Goal: Find specific page/section: Find specific page/section

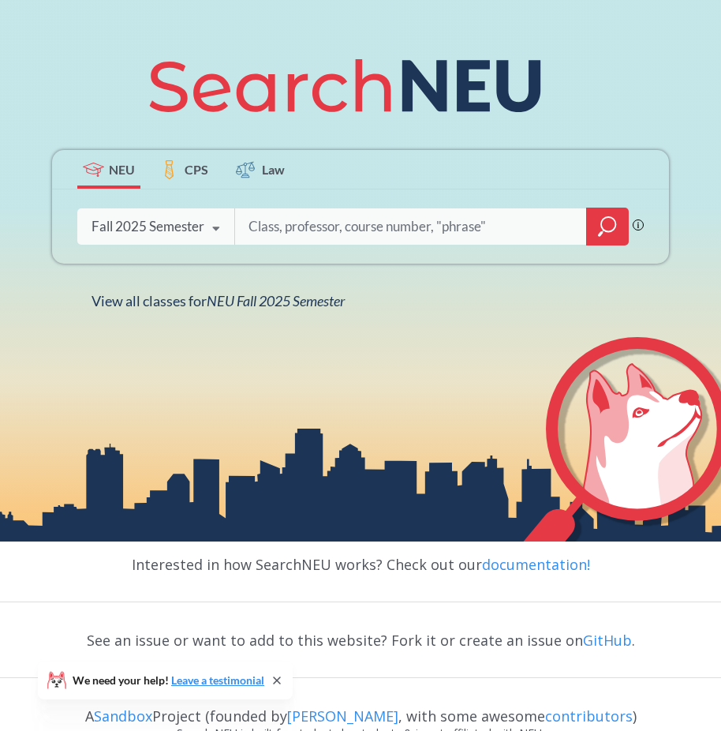
scroll to position [292, 0]
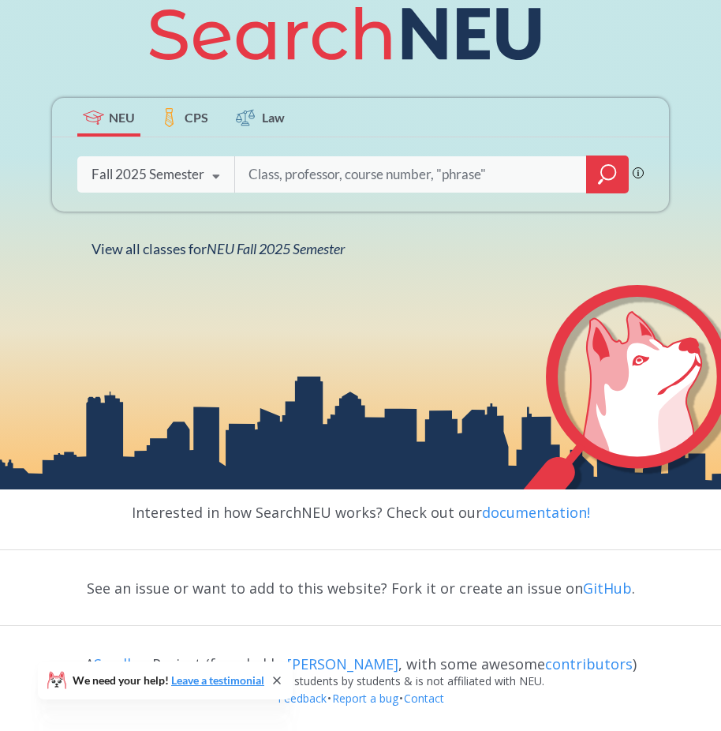
click at [281, 678] on icon at bounding box center [277, 680] width 13 height 13
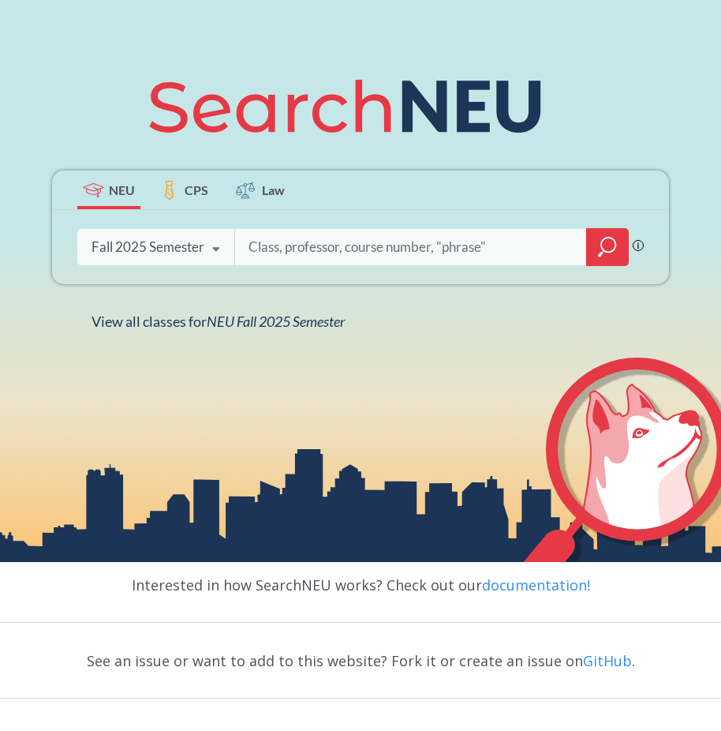
scroll to position [157, 0]
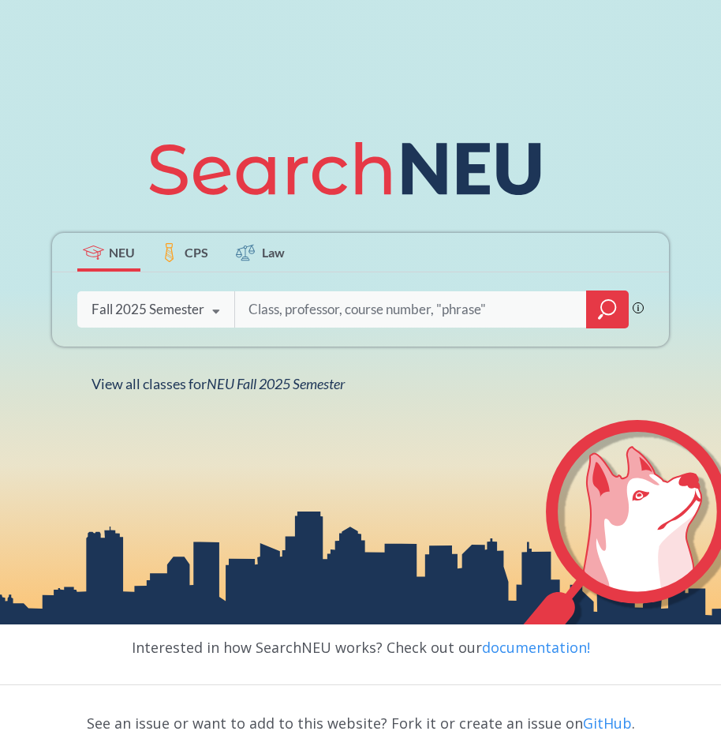
click at [605, 314] on icon "magnifying glass" at bounding box center [607, 309] width 19 height 22
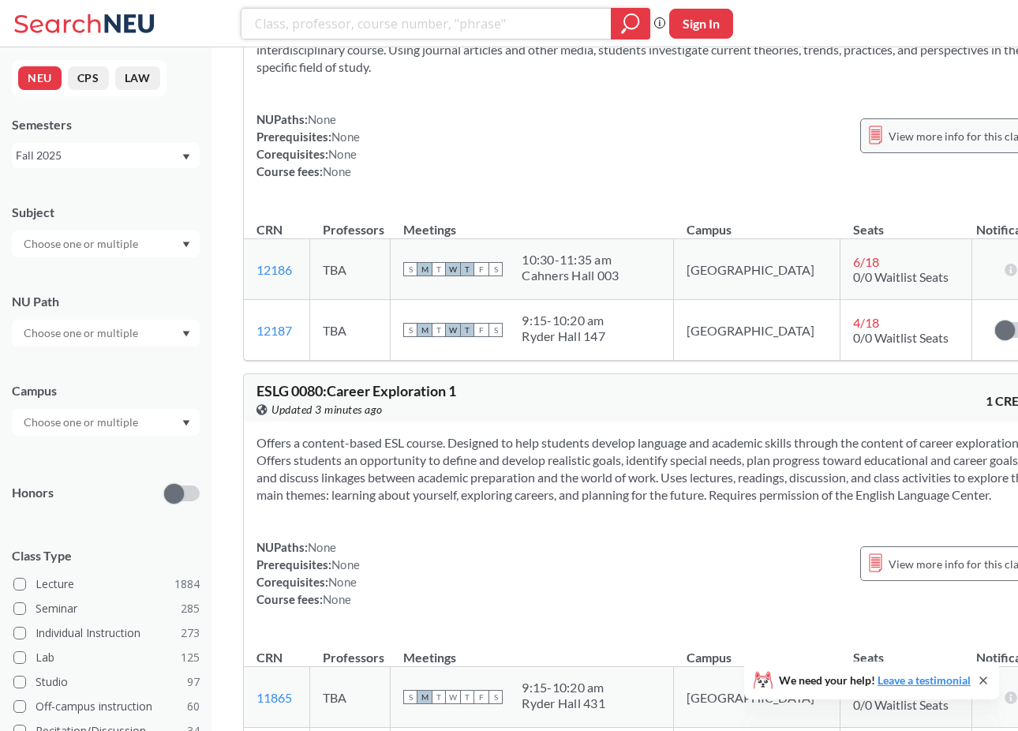
scroll to position [104, 0]
click at [23, 589] on span at bounding box center [19, 583] width 13 height 13
click at [36, 588] on input "Lecture 1884" at bounding box center [42, 581] width 13 height 13
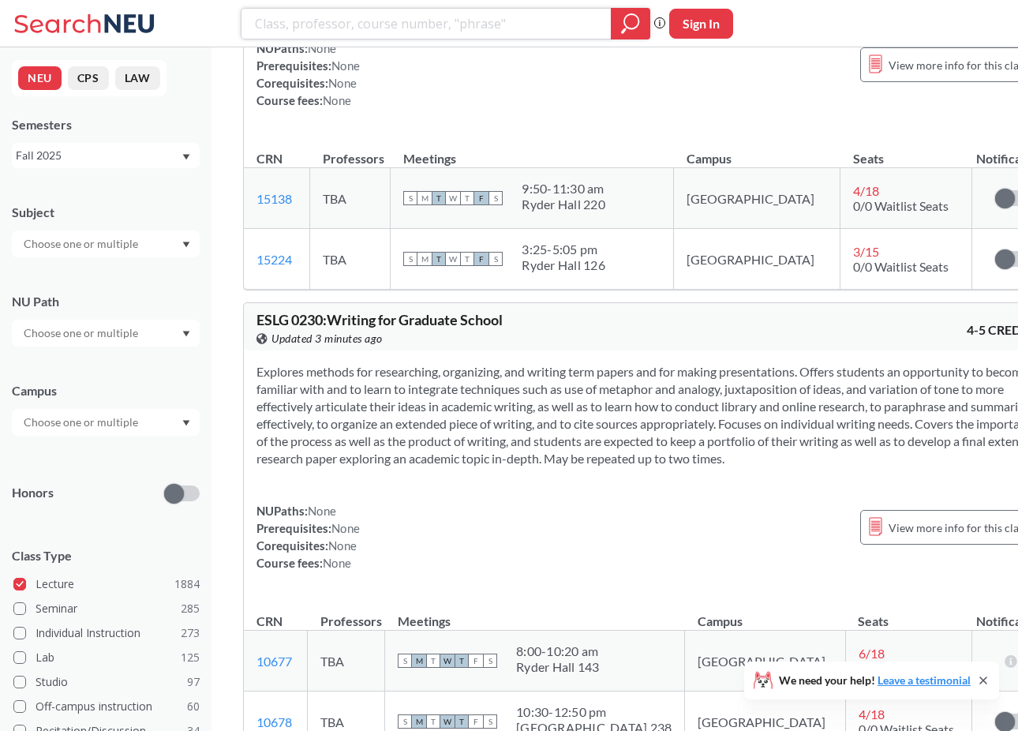
scroll to position [2539, 0]
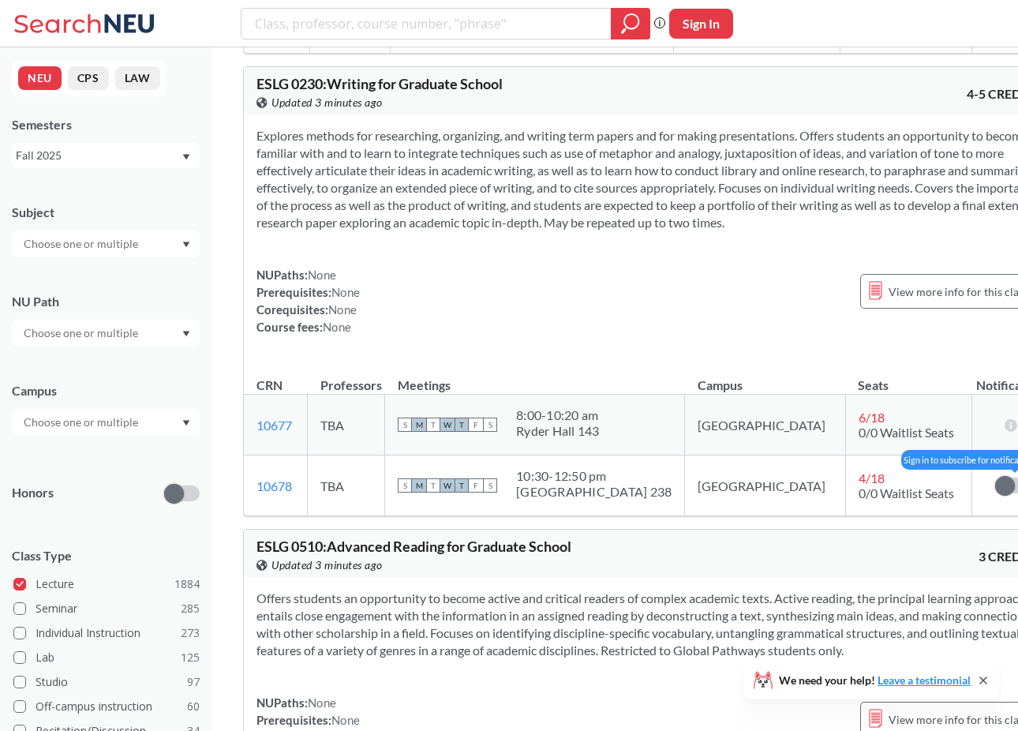
click at [720, 495] on span at bounding box center [1005, 486] width 20 height 20
click at [720, 477] on input "checkbox" at bounding box center [995, 477] width 0 height 0
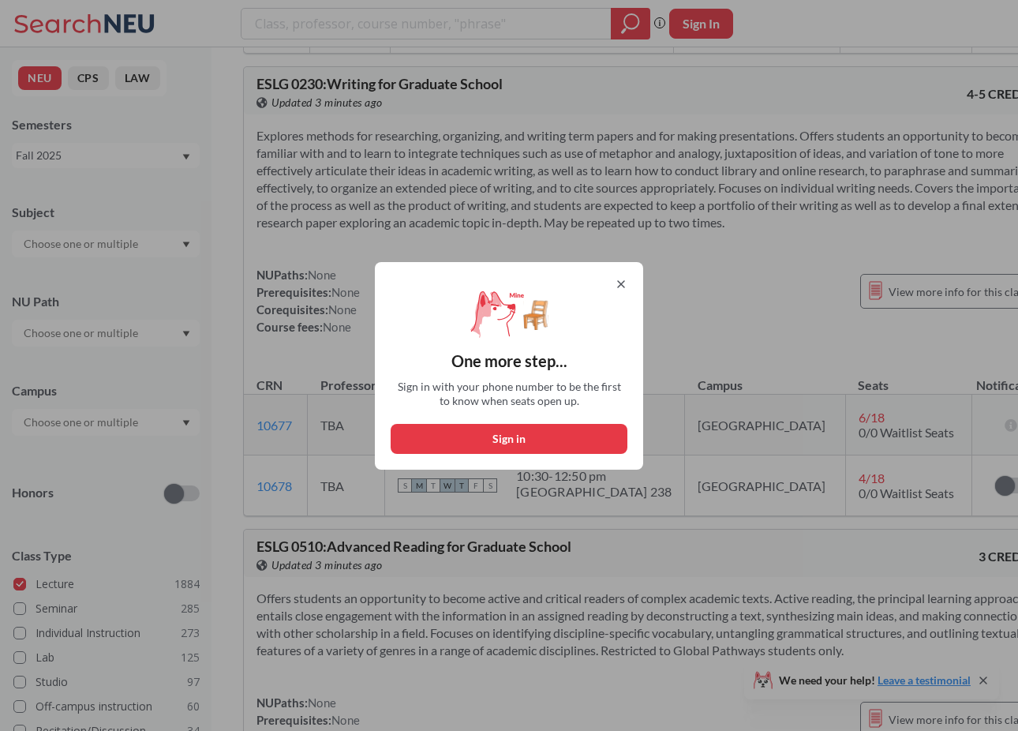
click at [625, 278] on icon at bounding box center [621, 284] width 13 height 13
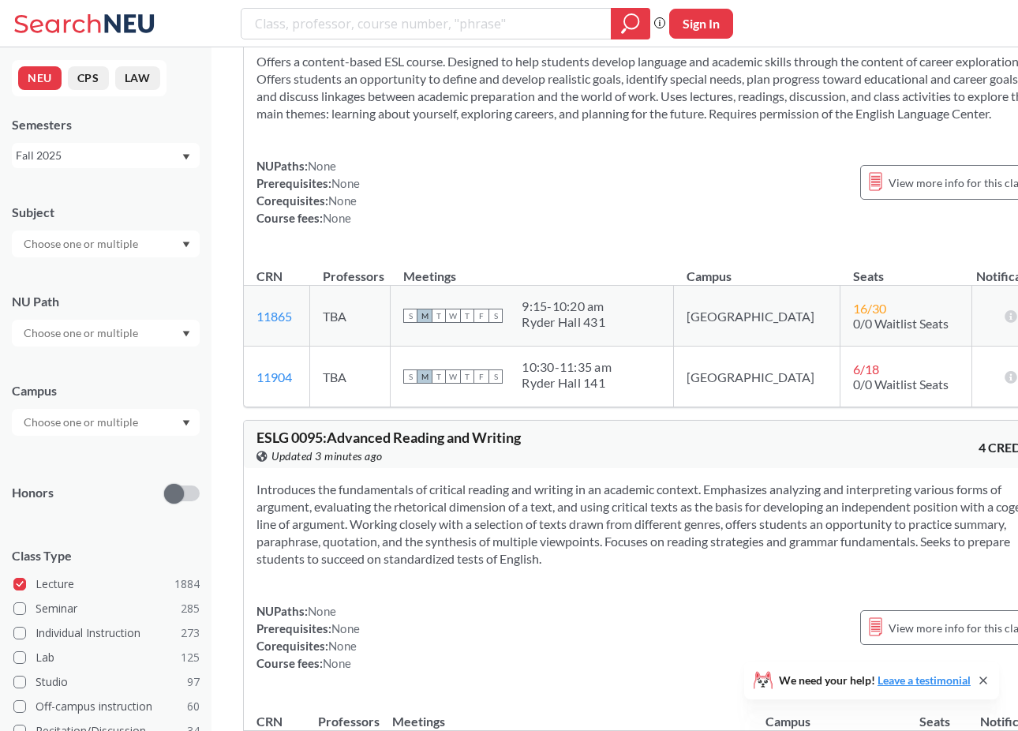
scroll to position [0, 0]
